Goal: Task Accomplishment & Management: Use online tool/utility

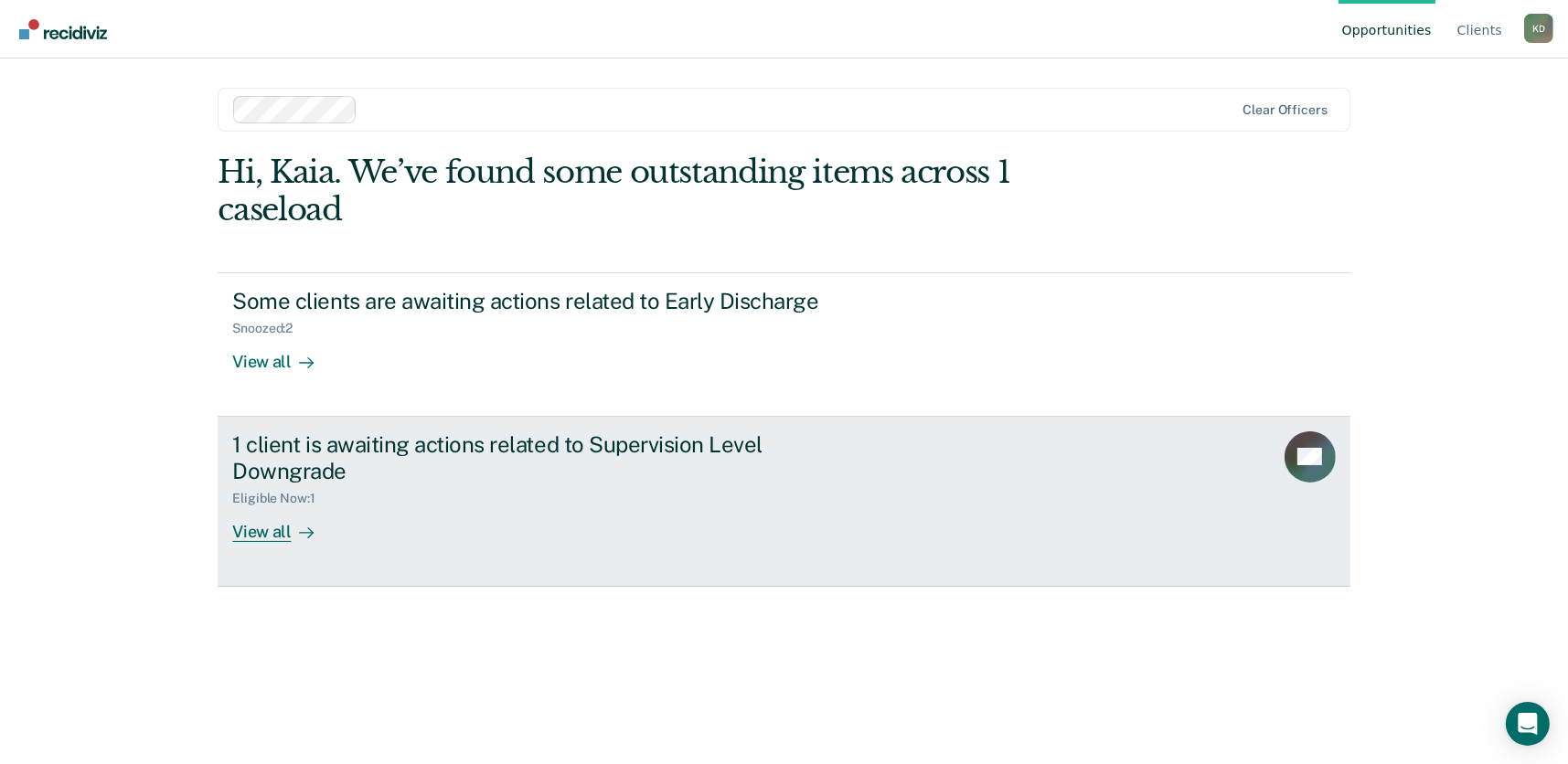
click at [269, 533] on div "View all" at bounding box center [284, 524] width 103 height 36
